Goal: Check status: Check status

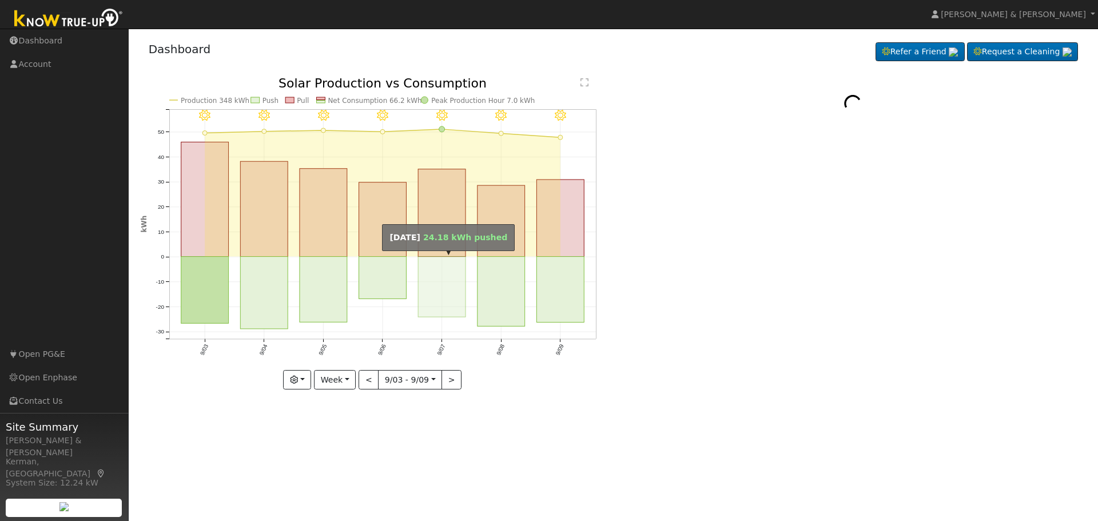
click at [457, 281] on rect "onclick=""" at bounding box center [441, 287] width 47 height 61
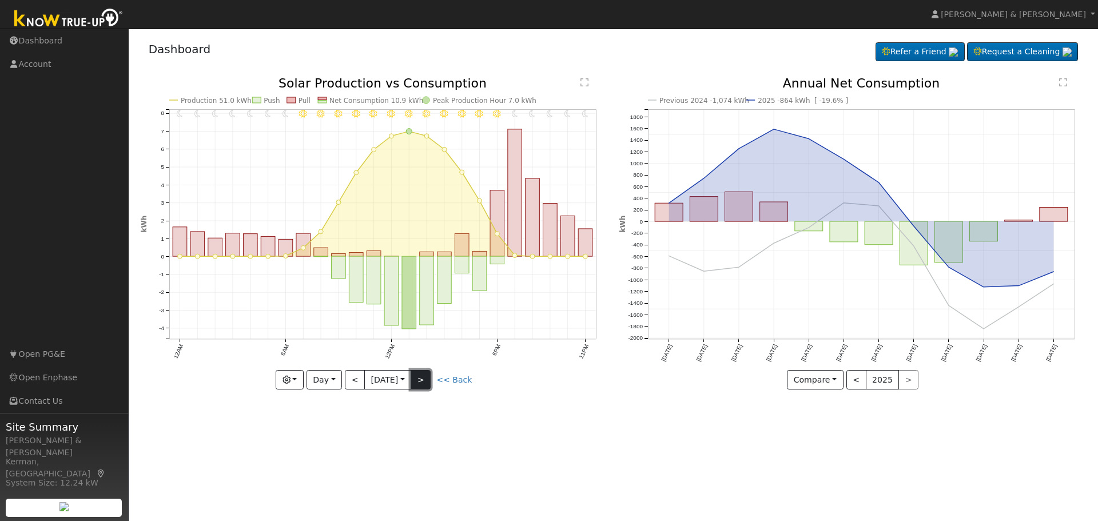
click at [430, 381] on button ">" at bounding box center [421, 379] width 20 height 19
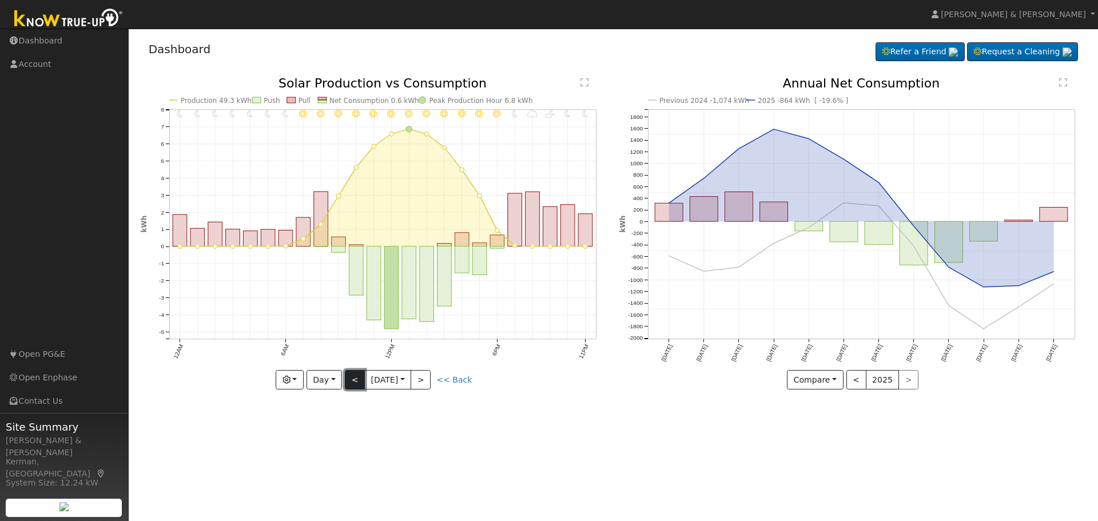
click at [345, 374] on button "<" at bounding box center [355, 379] width 20 height 19
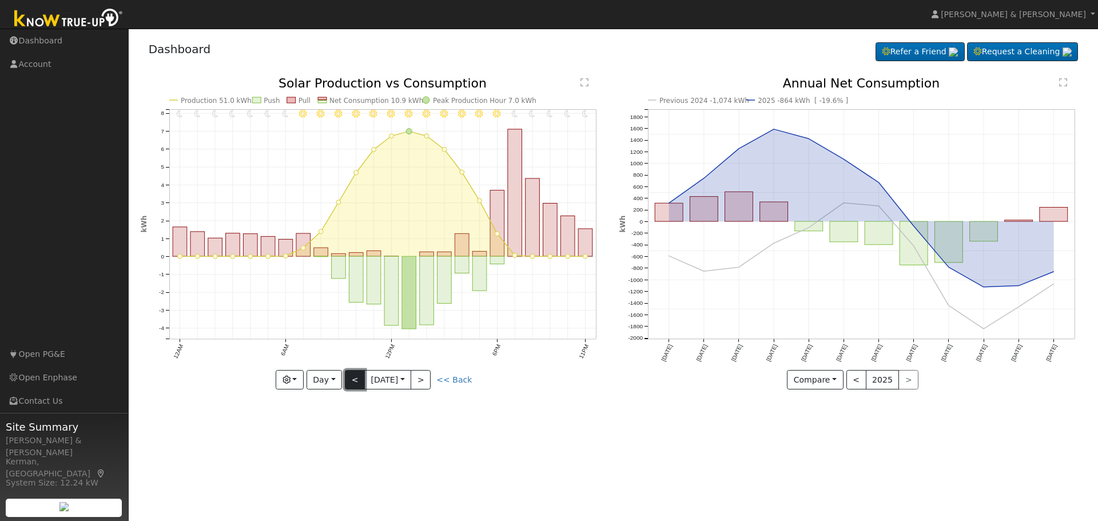
click at [345, 374] on button "<" at bounding box center [355, 379] width 20 height 19
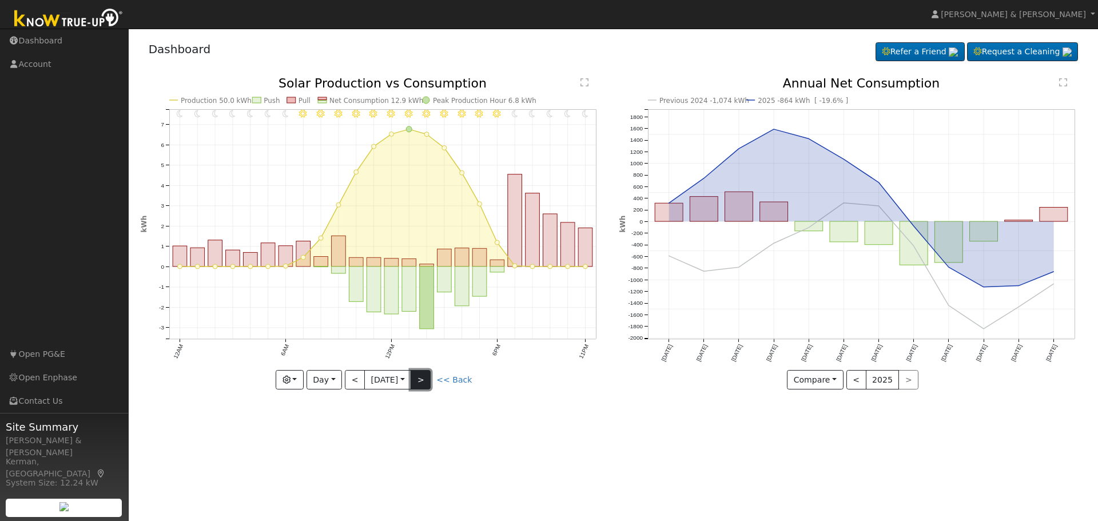
click at [427, 382] on button ">" at bounding box center [421, 379] width 20 height 19
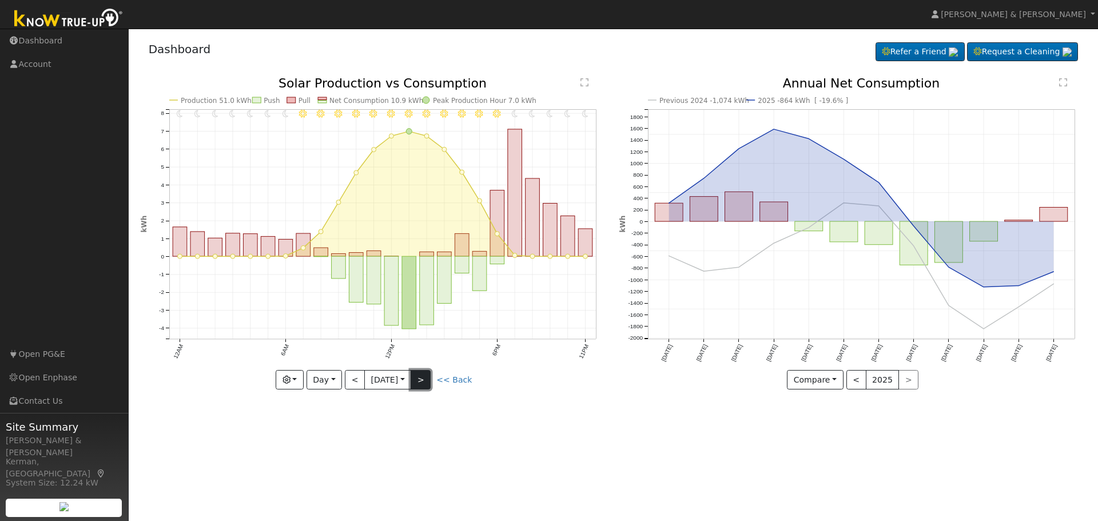
click at [427, 382] on button ">" at bounding box center [421, 379] width 20 height 19
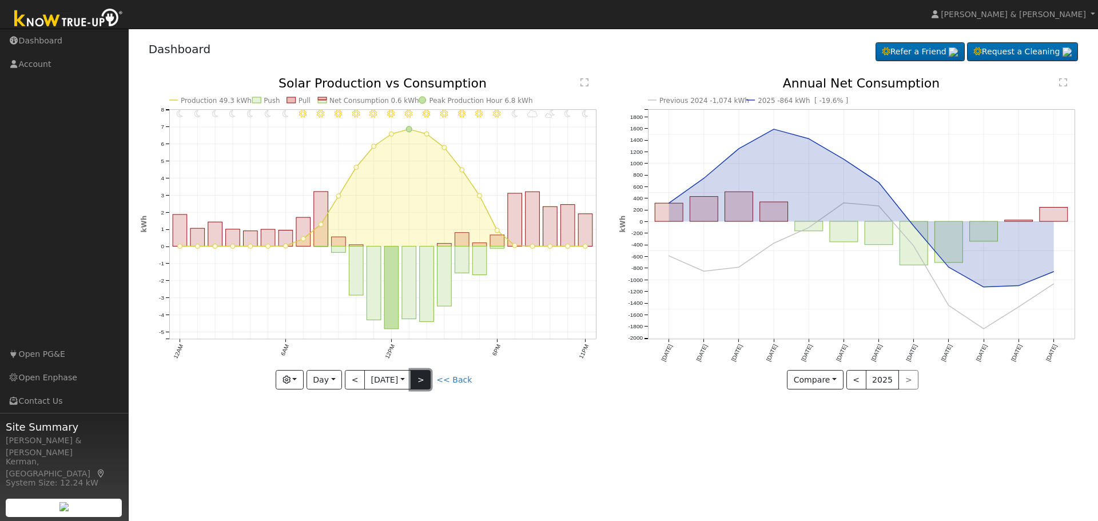
click at [427, 382] on button ">" at bounding box center [421, 379] width 20 height 19
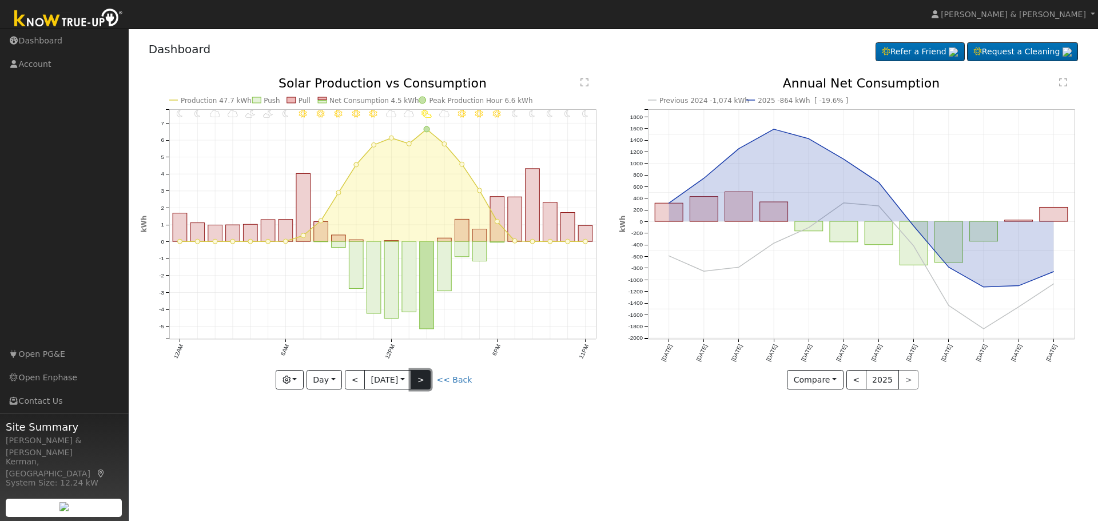
click at [427, 382] on button ">" at bounding box center [421, 379] width 20 height 19
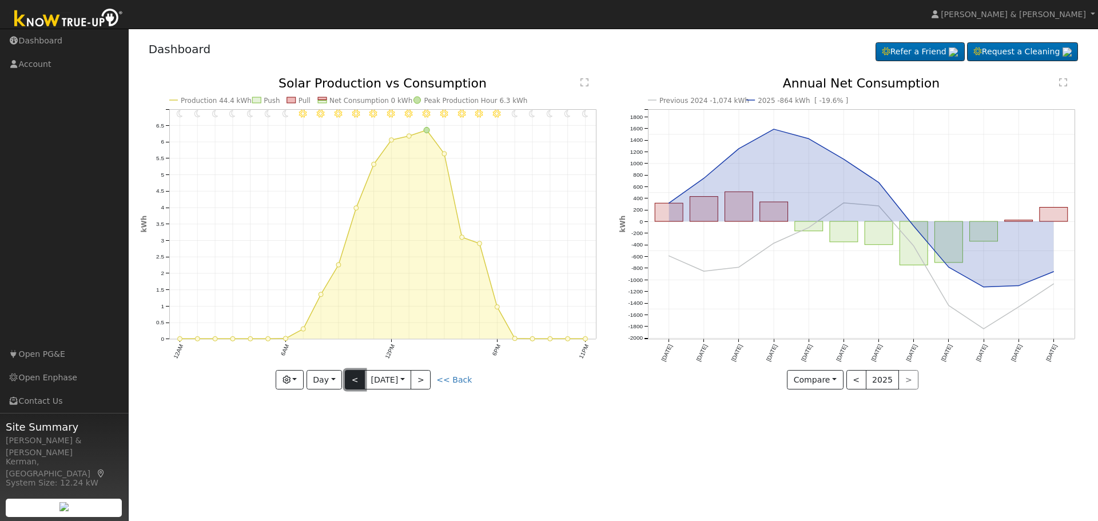
click at [348, 382] on button "<" at bounding box center [355, 379] width 20 height 19
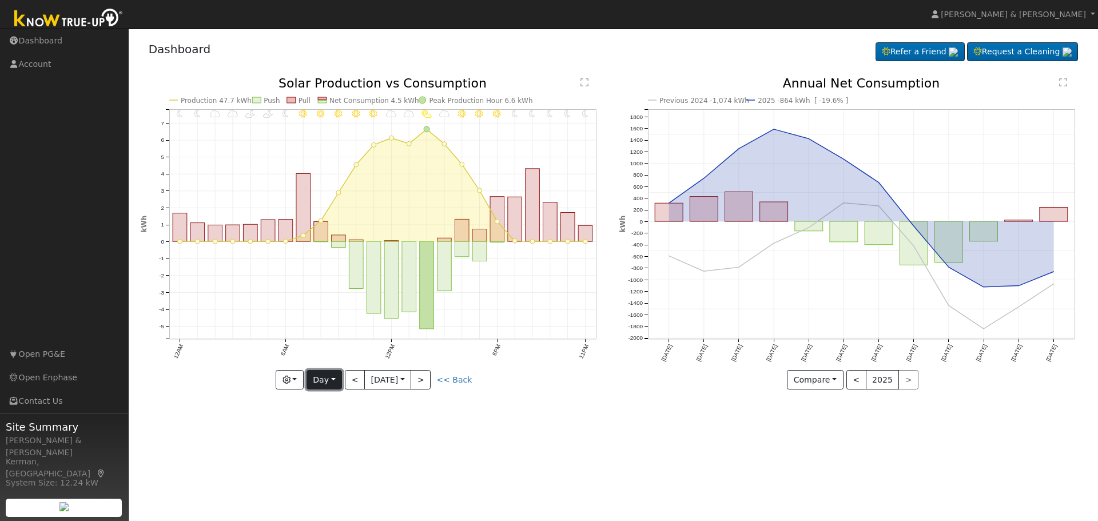
click at [320, 378] on button "Day" at bounding box center [324, 379] width 35 height 19
click at [331, 432] on link "Month" at bounding box center [347, 436] width 80 height 16
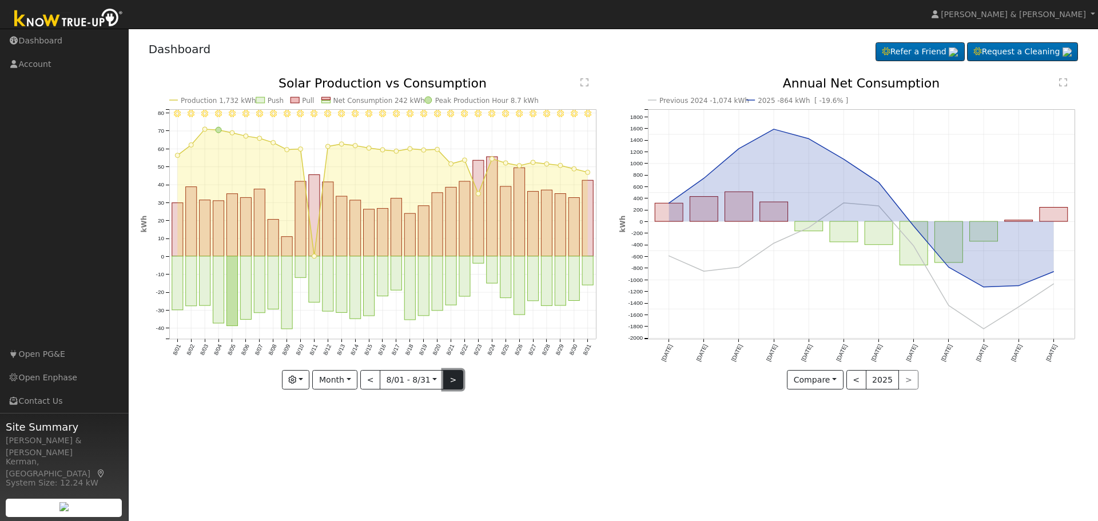
click at [452, 383] on button ">" at bounding box center [453, 379] width 20 height 19
type input "[DATE]"
